Goal: Navigation & Orientation: Go to known website

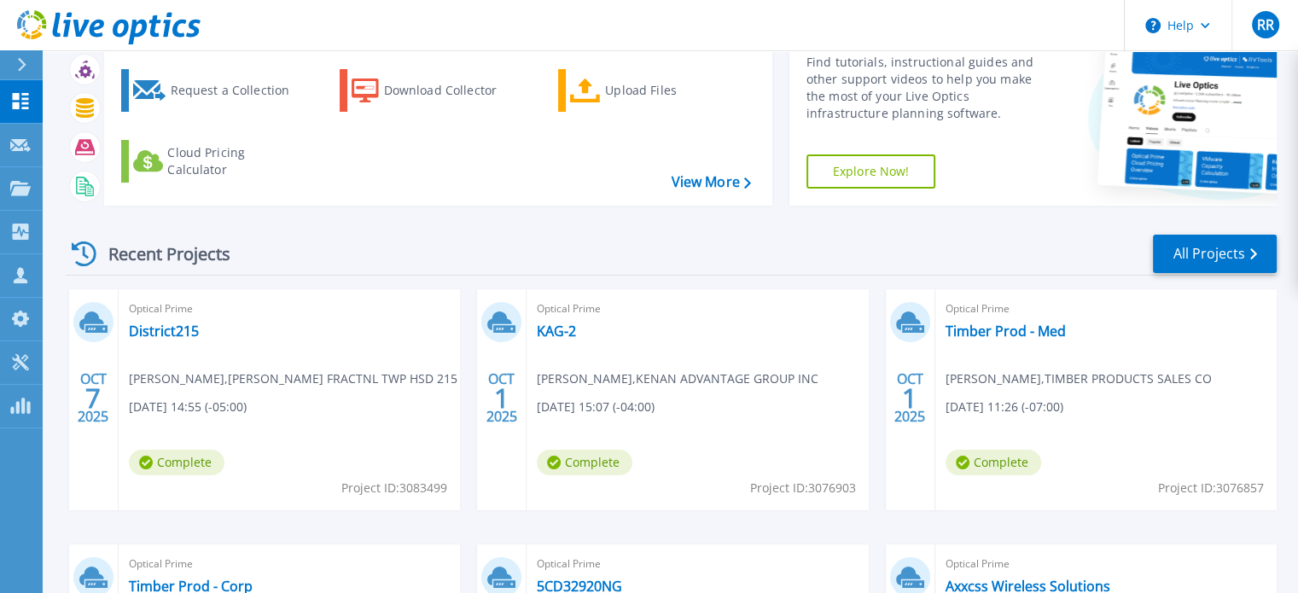
scroll to position [85, 0]
